Goal: Information Seeking & Learning: Learn about a topic

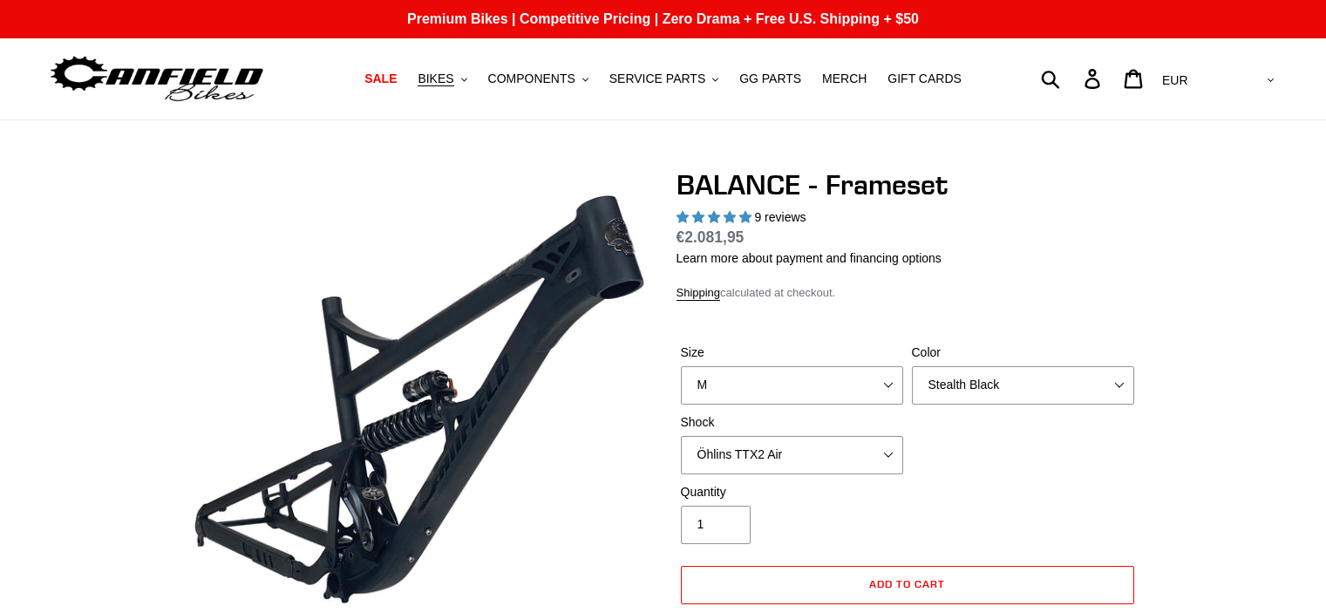
select select "M"
select select "Stealth Black"
select select "Öhlins TTX2 Air"
select select "highest-rating"
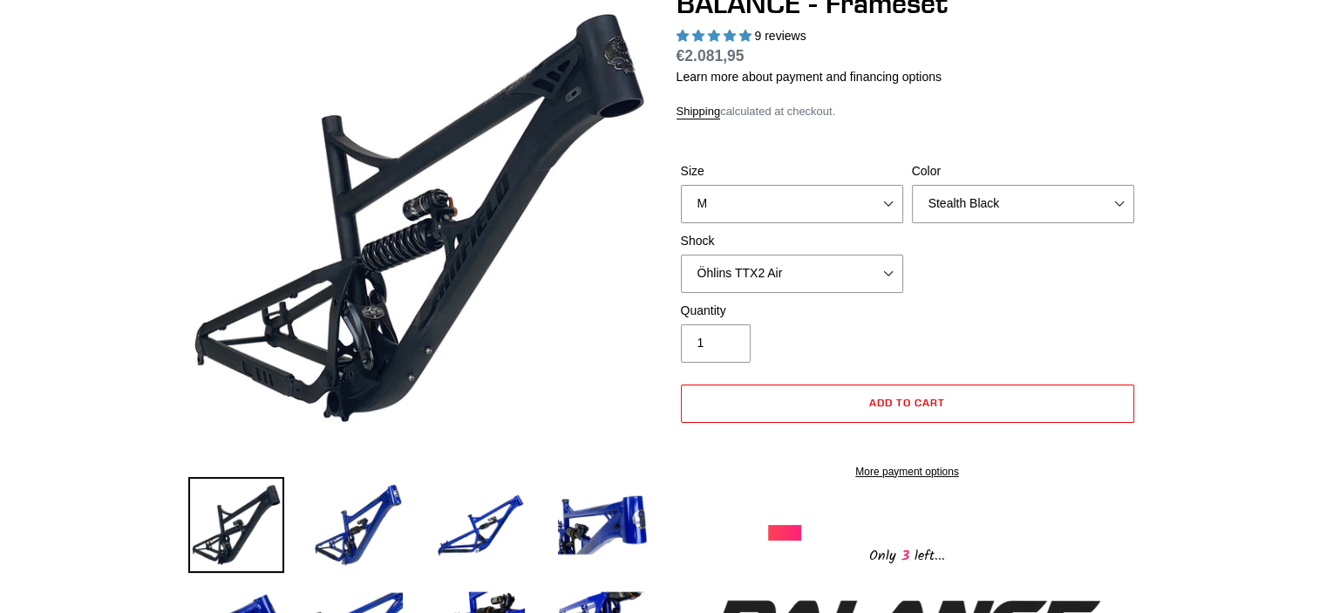
scroll to position [185, 0]
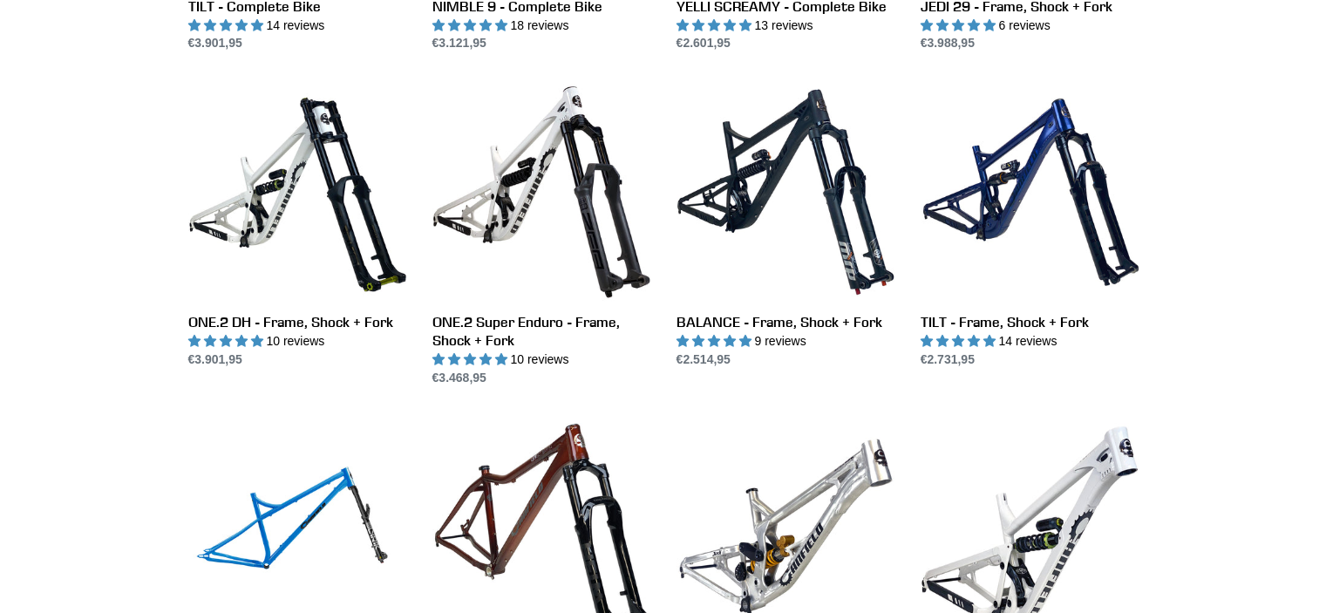
scroll to position [1872, 0]
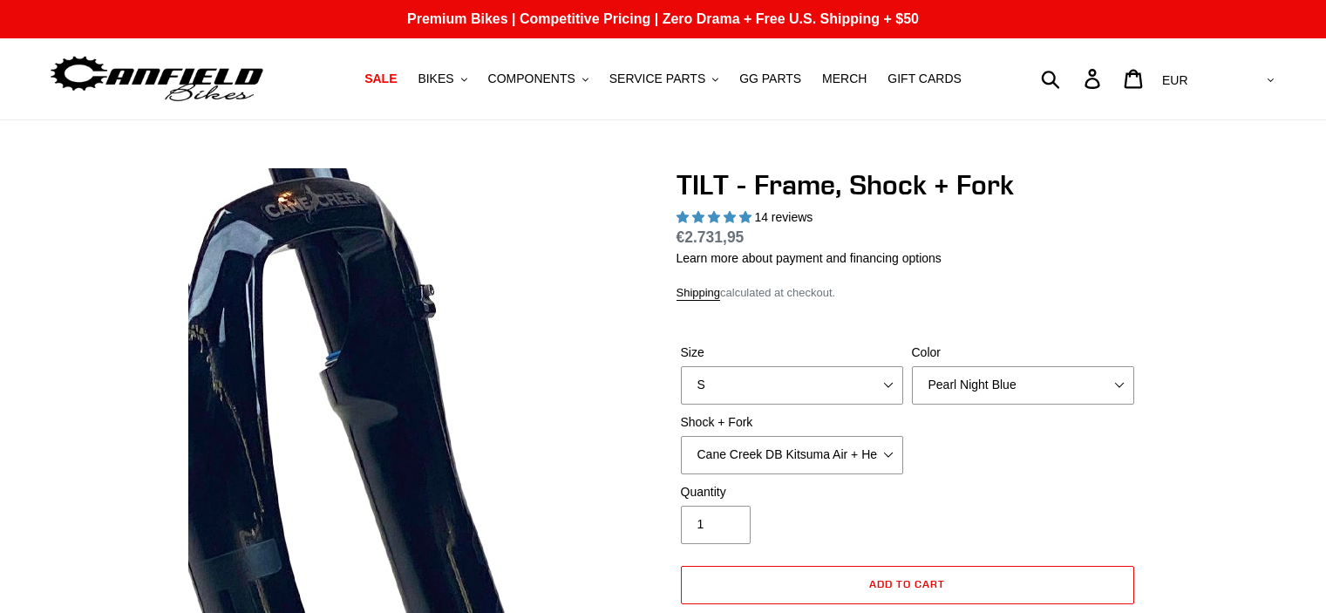
select select "highest-rating"
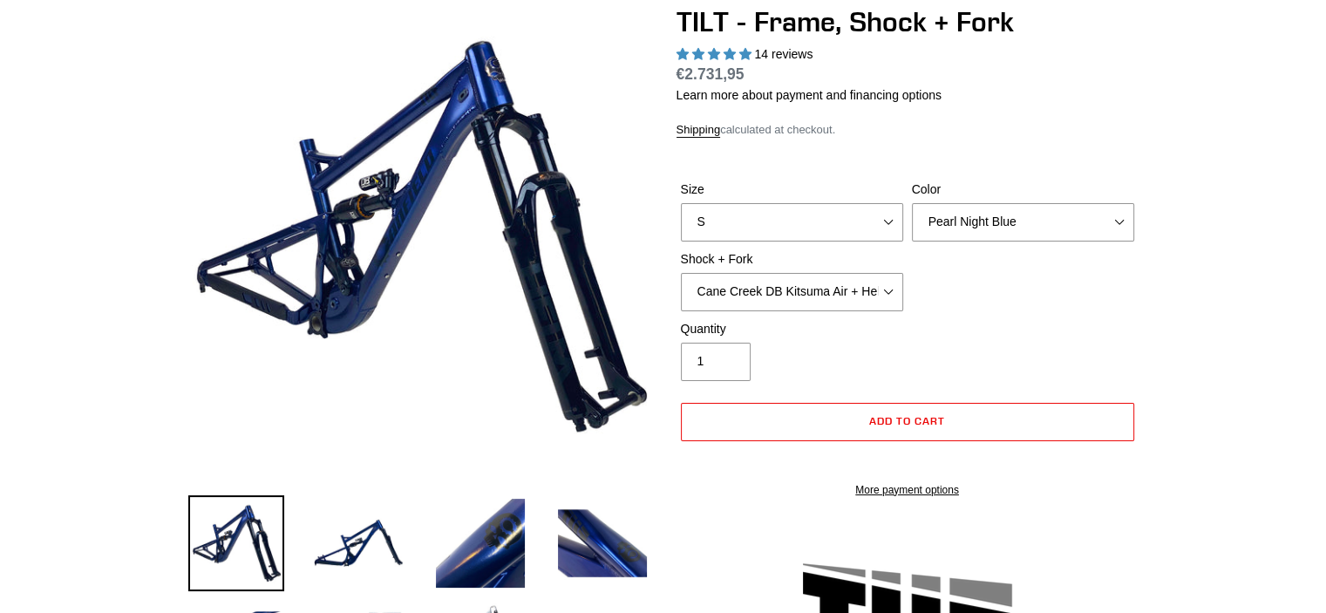
scroll to position [262, 0]
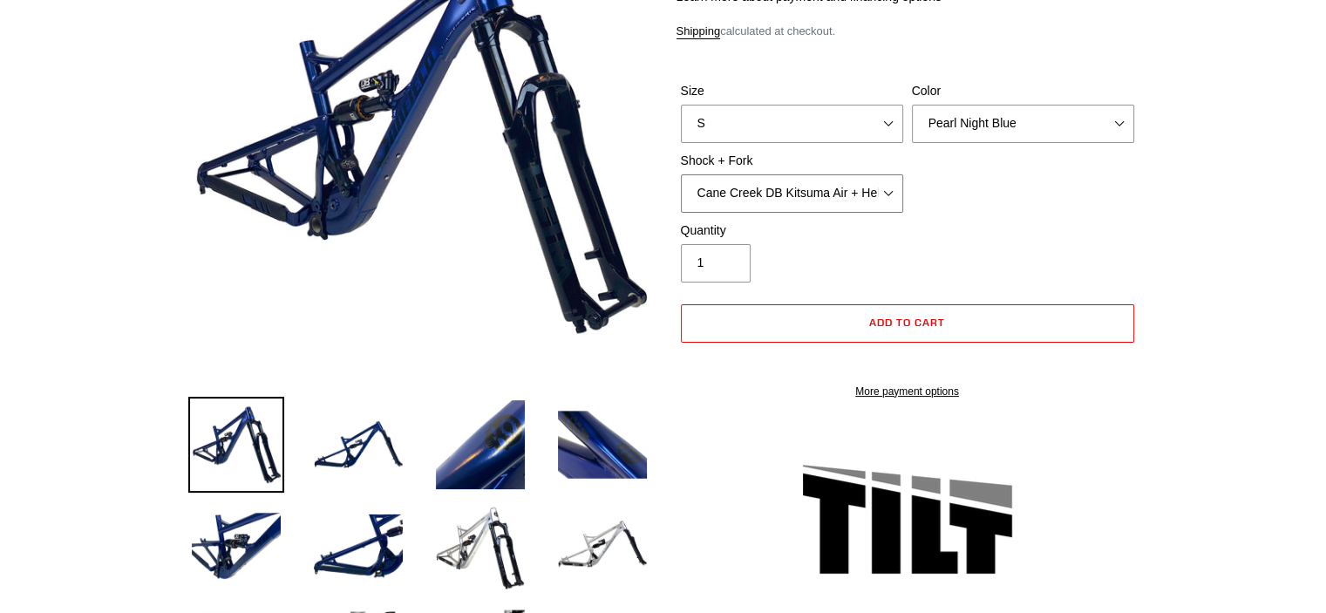
click at [864, 187] on select "Cane Creek DB Kitsuma Air + Helm MKII 140mm Cane Creek DB Kitsuma Air + Fox 36 …" at bounding box center [792, 193] width 222 height 38
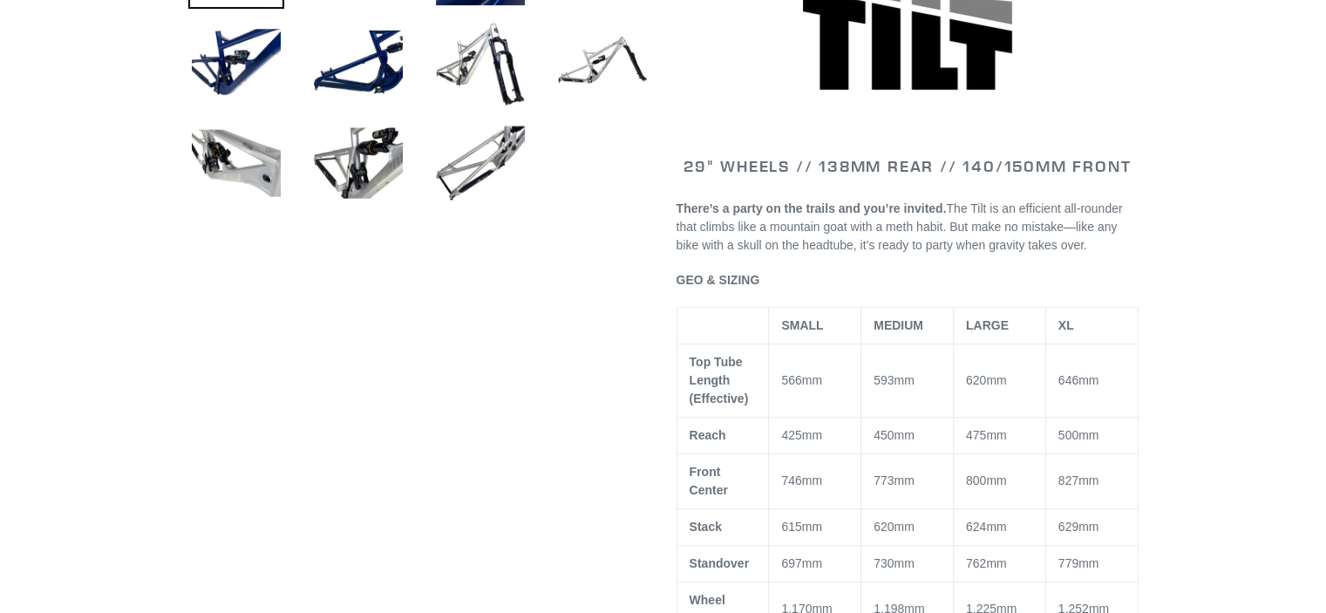
scroll to position [1075, 0]
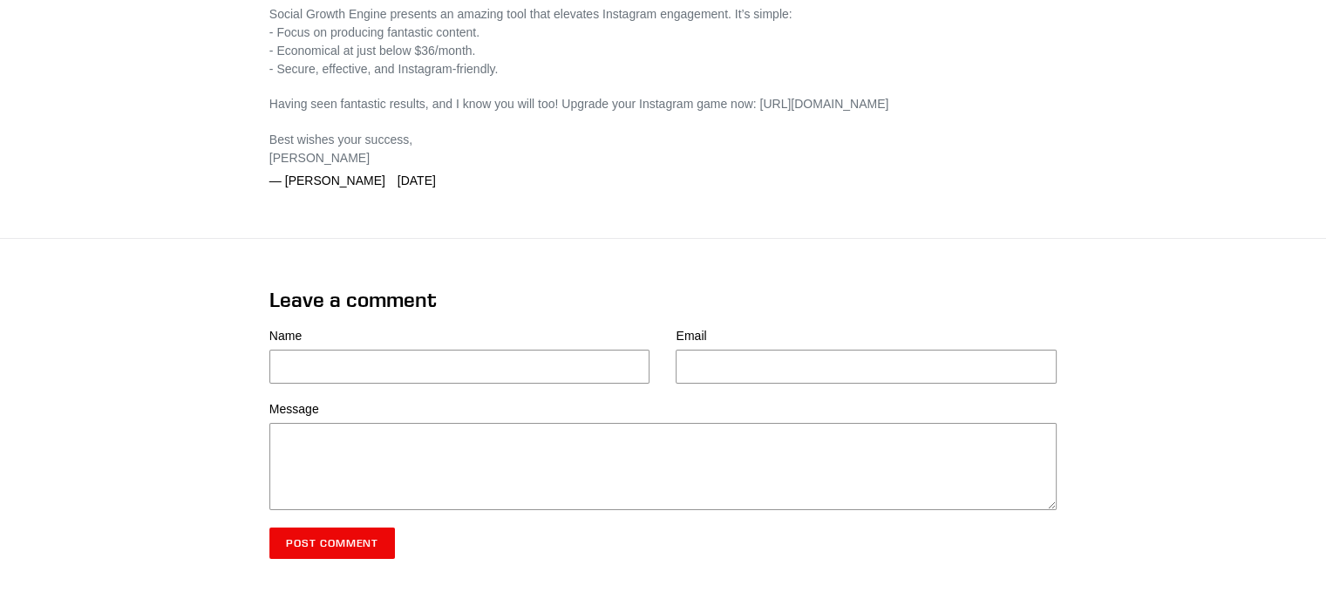
scroll to position [5895, 0]
